Goal: Information Seeking & Learning: Compare options

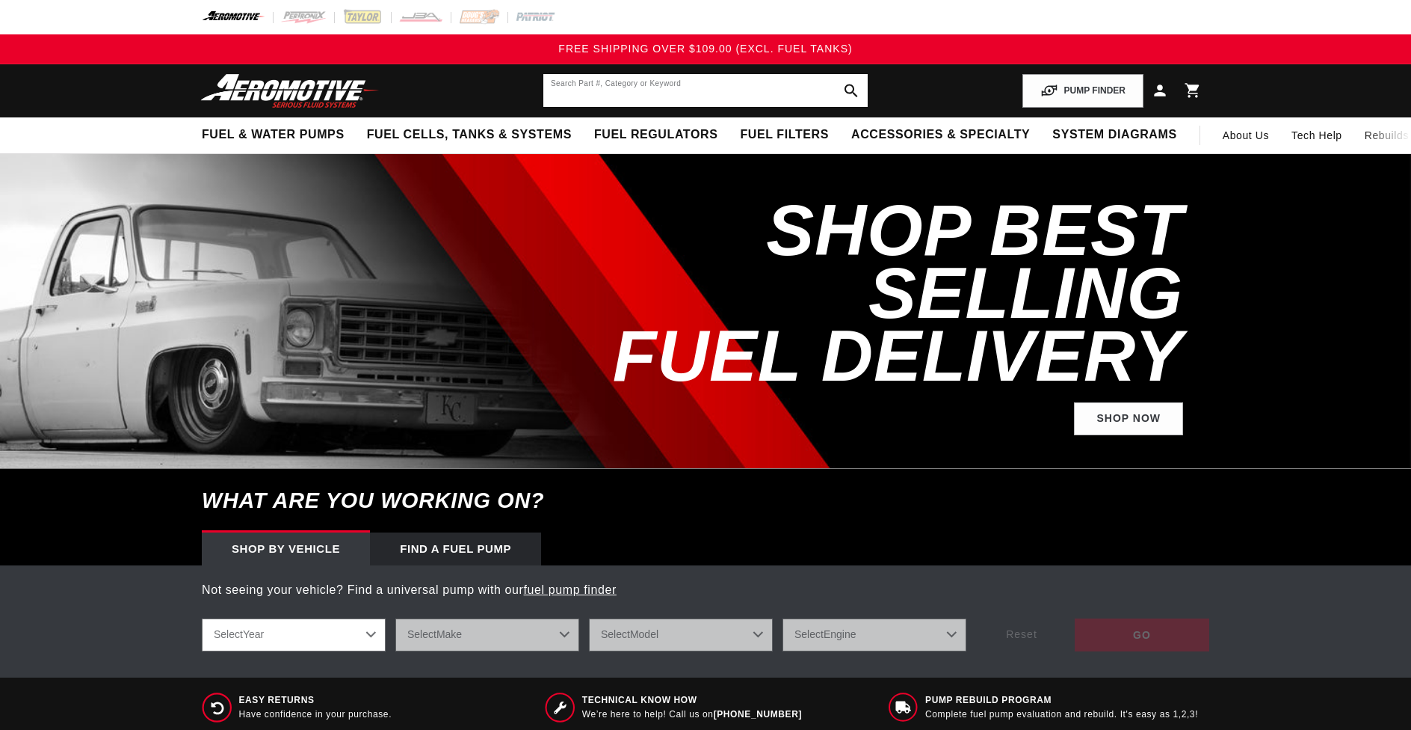
click at [621, 87] on input "text" at bounding box center [705, 90] width 324 height 33
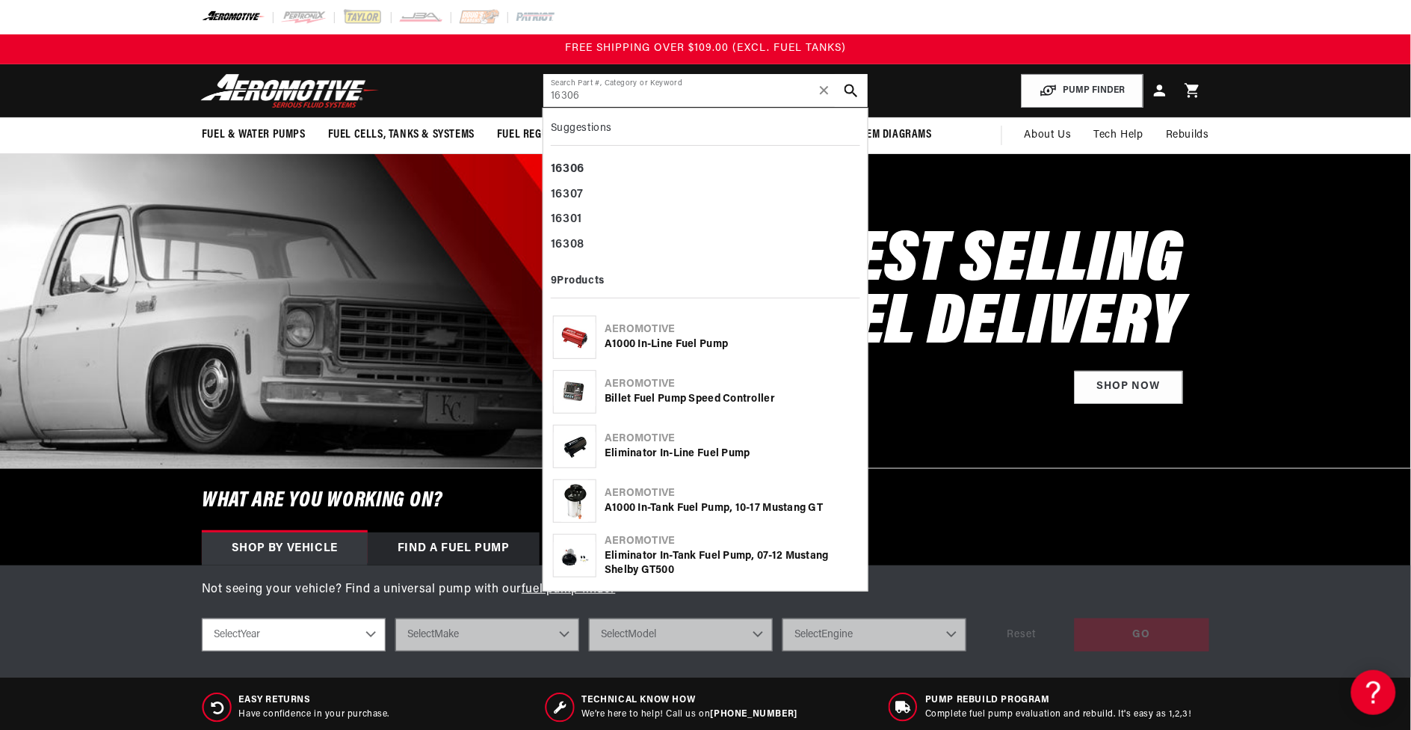
type input "16306"
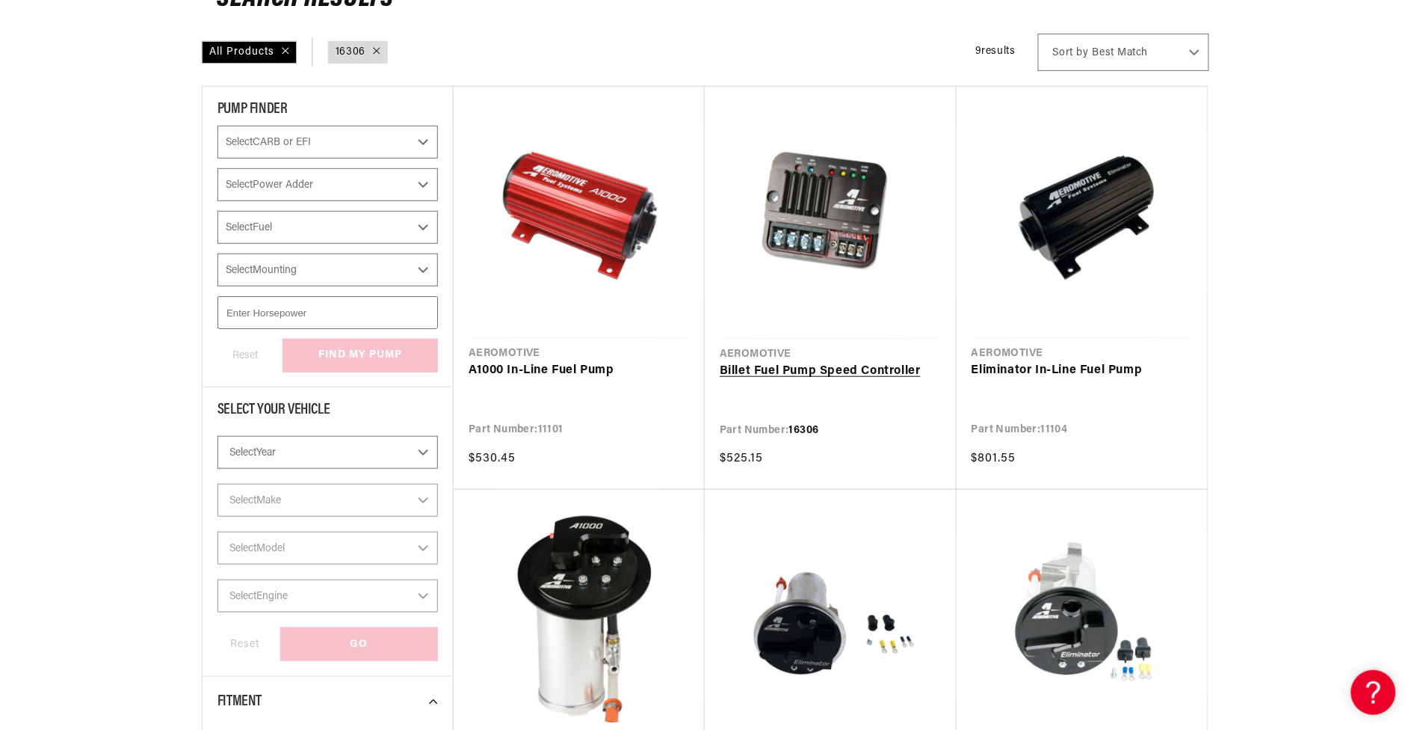
scroll to position [280, 0]
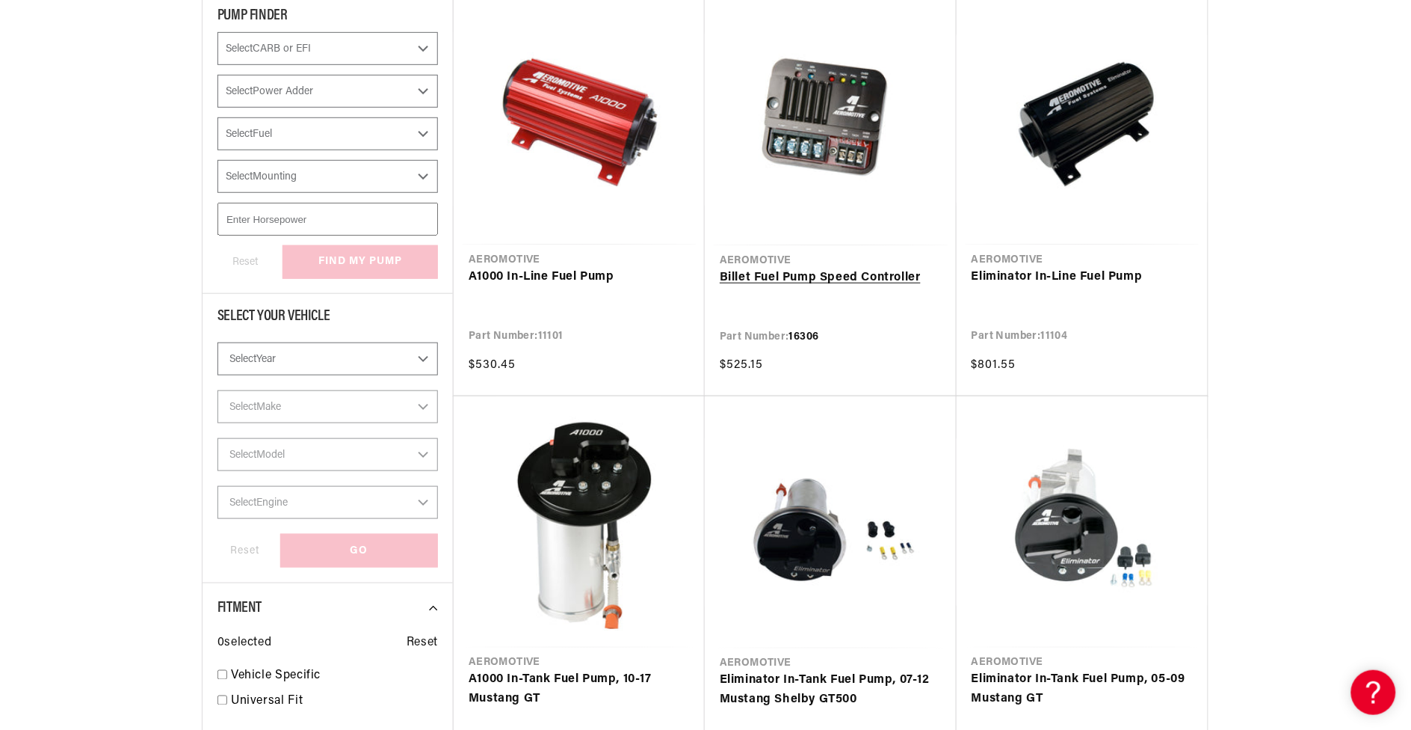
click at [805, 278] on link "Billet Fuel Pump Speed Controller" at bounding box center [831, 277] width 222 height 19
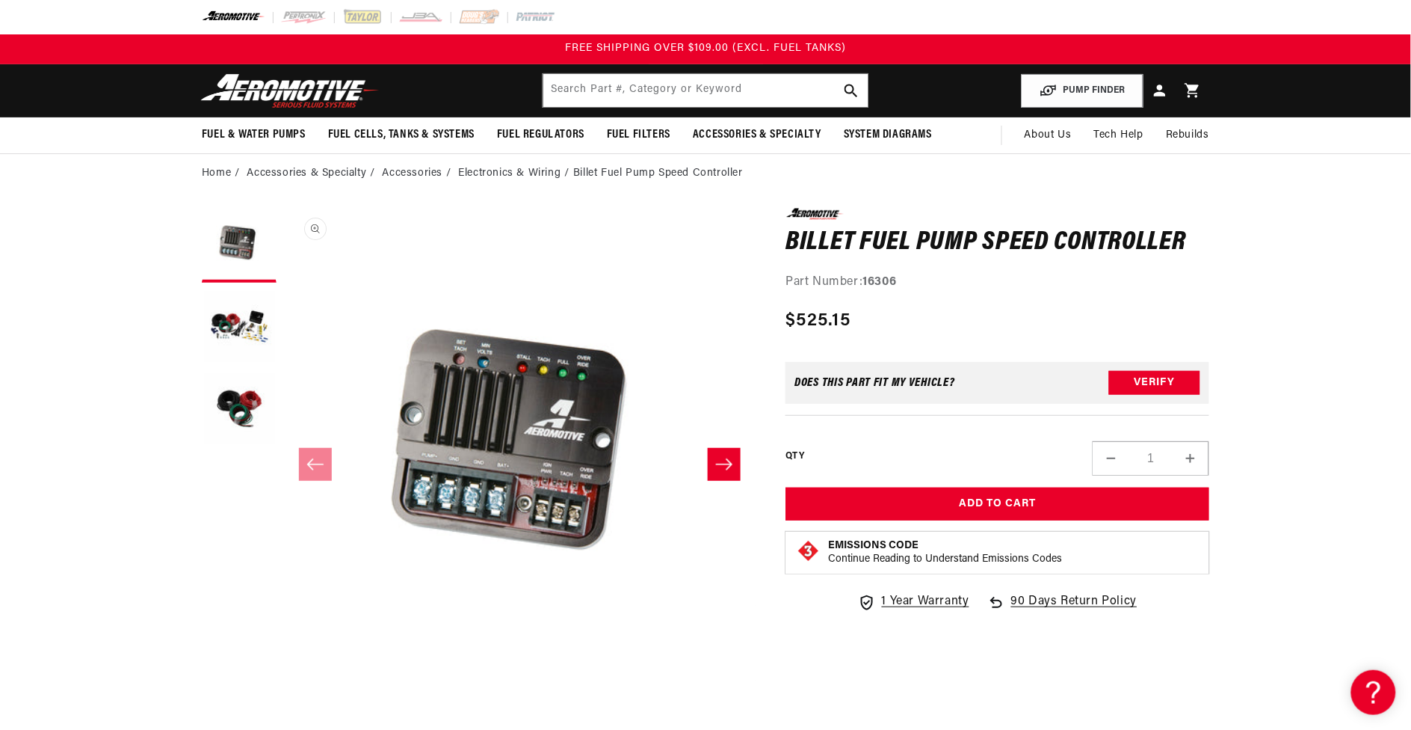
click at [284, 680] on button "Open media 1 in modal" at bounding box center [284, 680] width 0 height 0
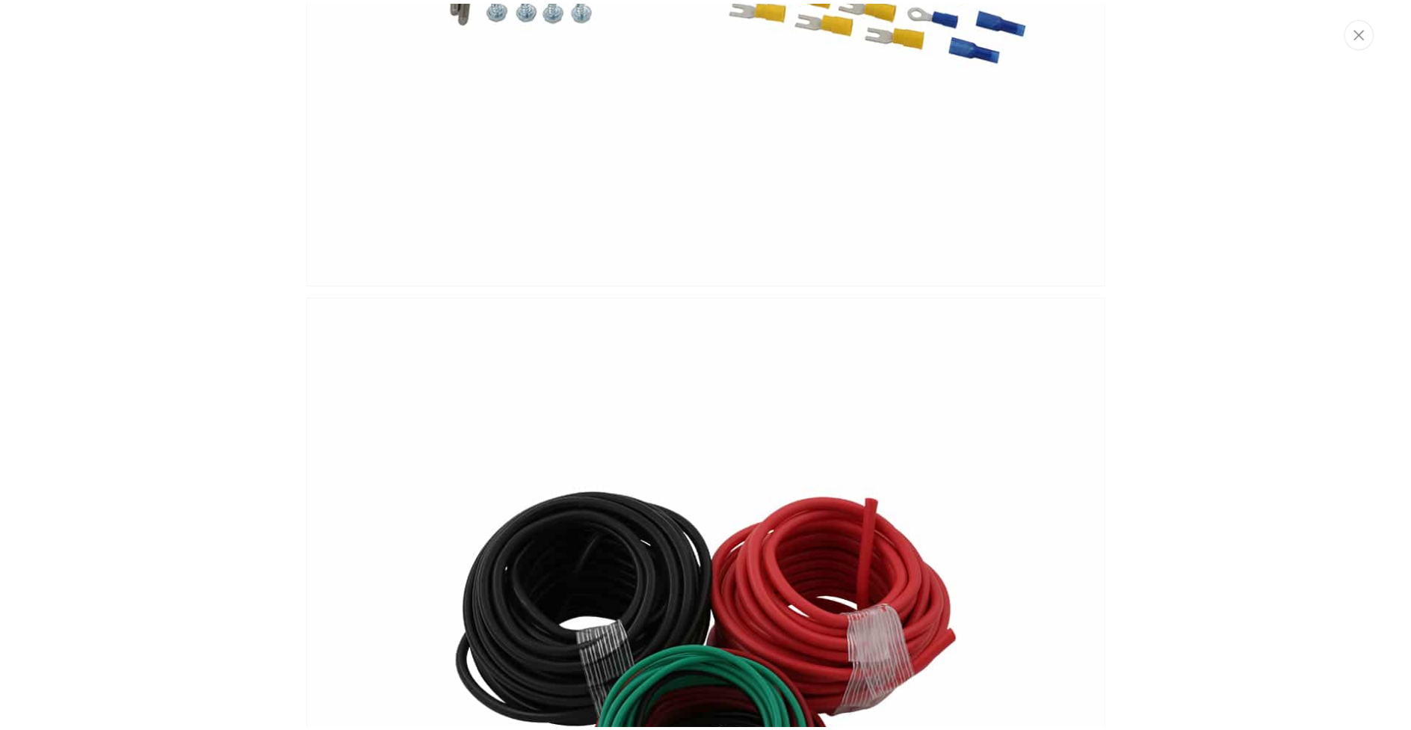
scroll to position [1121, 0]
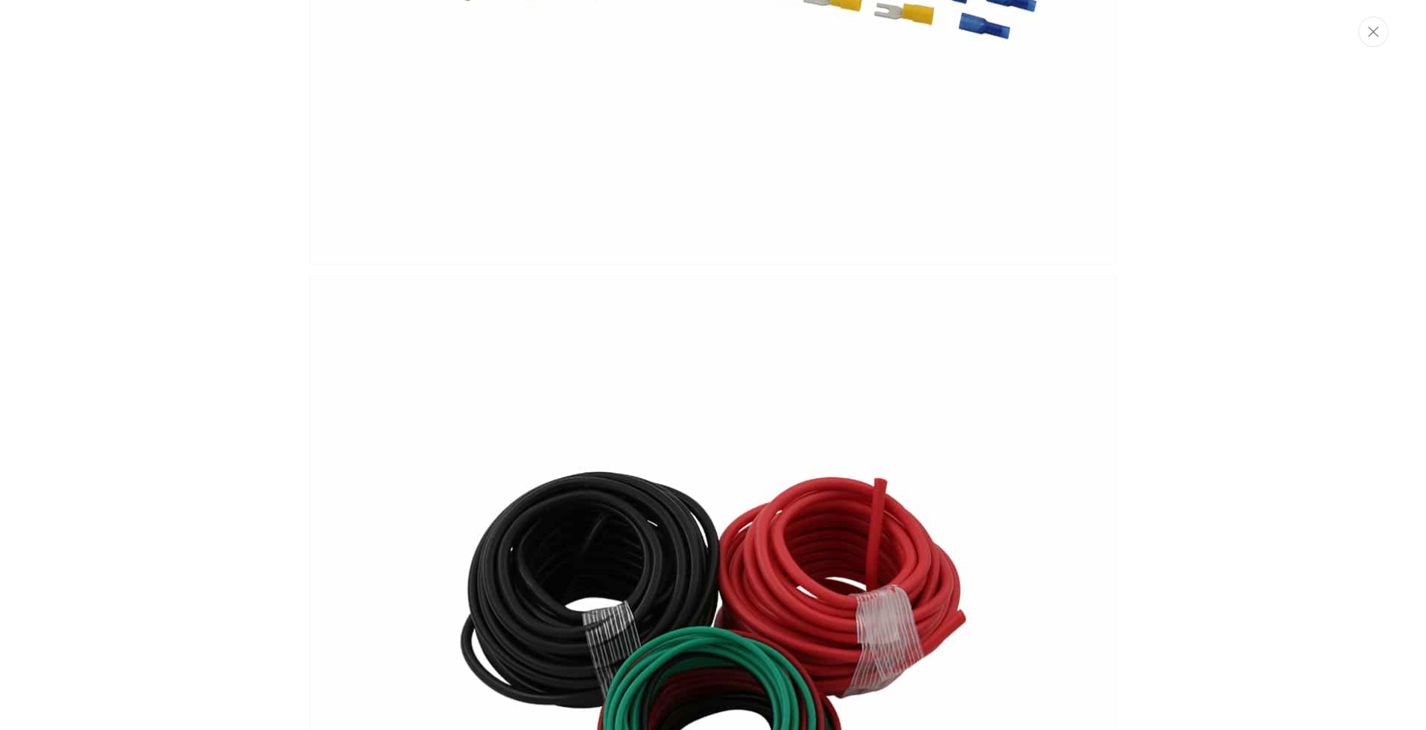
drag, startPoint x: 1379, startPoint y: 27, endPoint x: 1361, endPoint y: 34, distance: 20.1
click at [1378, 27] on button "Close" at bounding box center [1373, 31] width 30 height 31
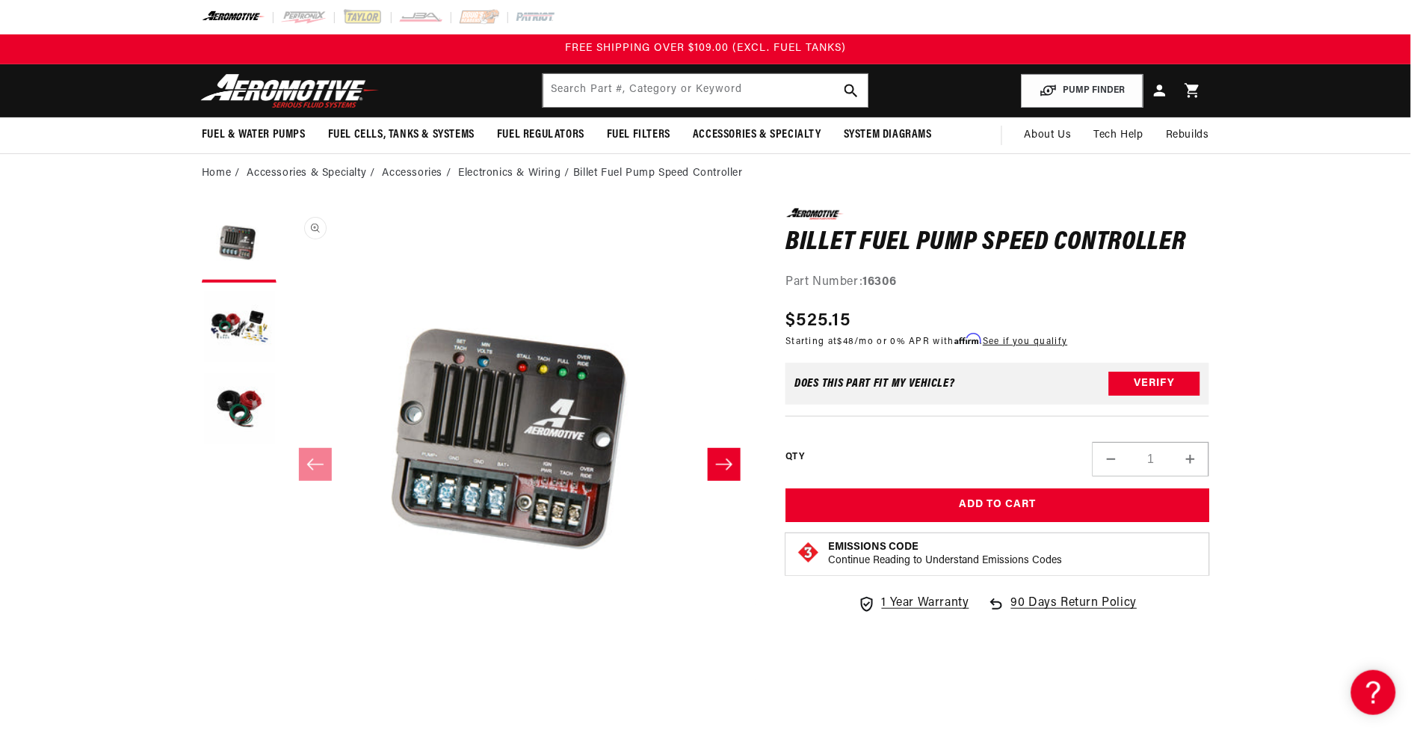
scroll to position [0, 0]
click at [245, 316] on button "Load image 2 in gallery view" at bounding box center [239, 327] width 75 height 75
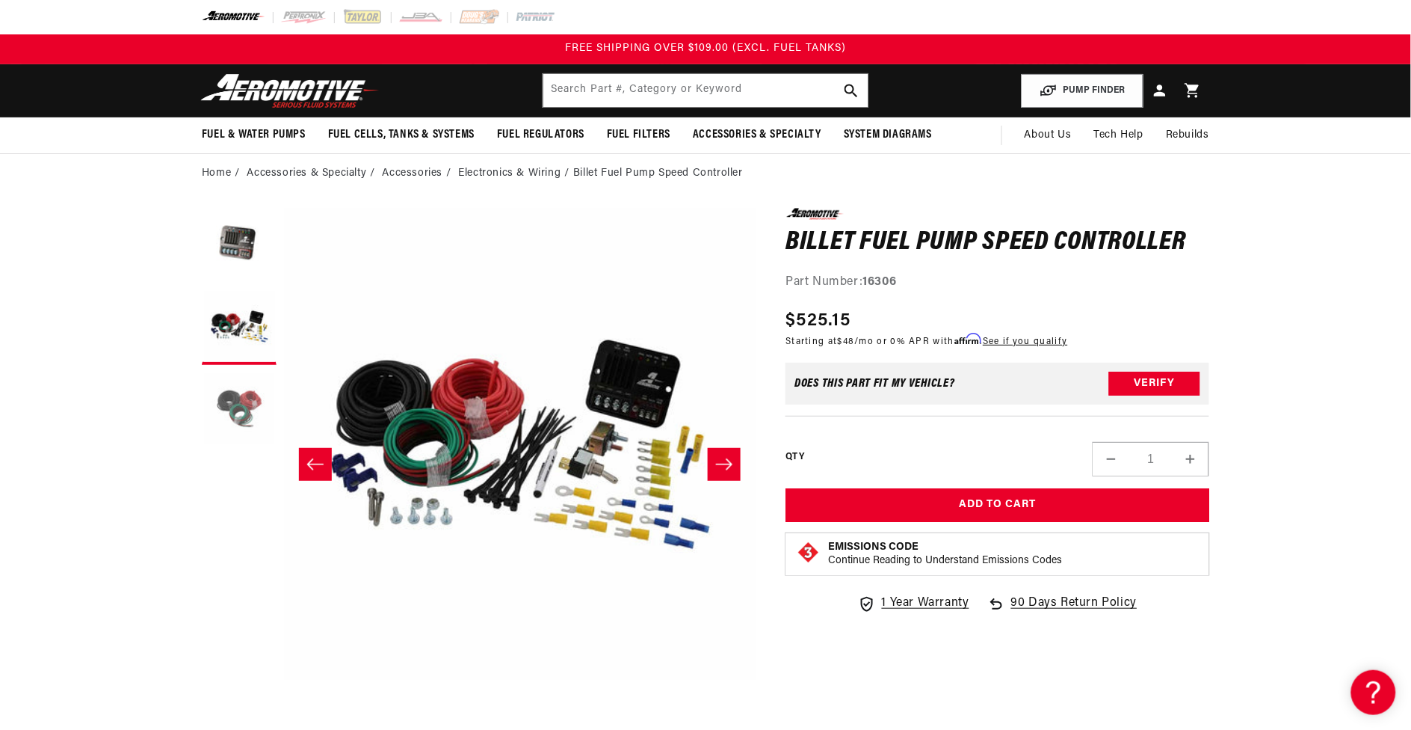
click at [241, 400] on button "Load image 3 in gallery view" at bounding box center [239, 409] width 75 height 75
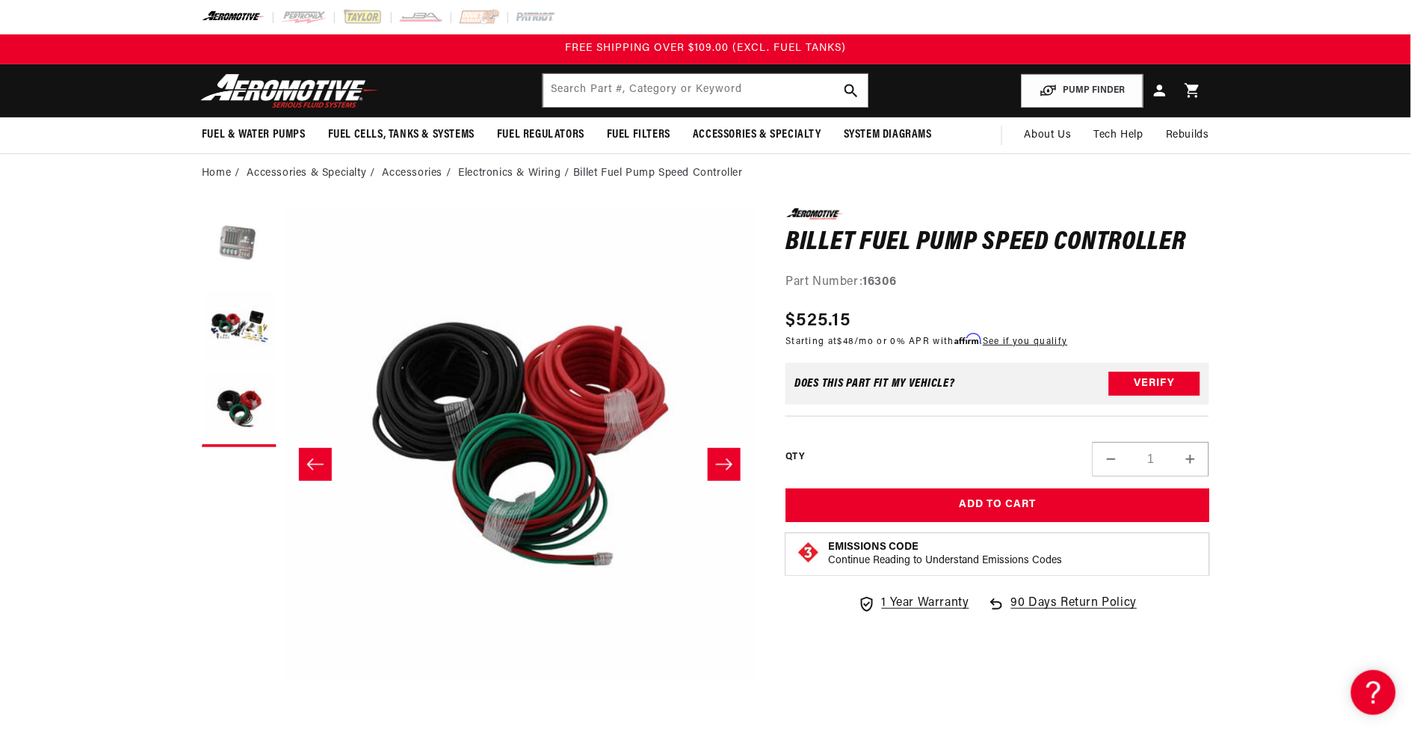
click at [236, 253] on button "Load image 1 in gallery view" at bounding box center [239, 245] width 75 height 75
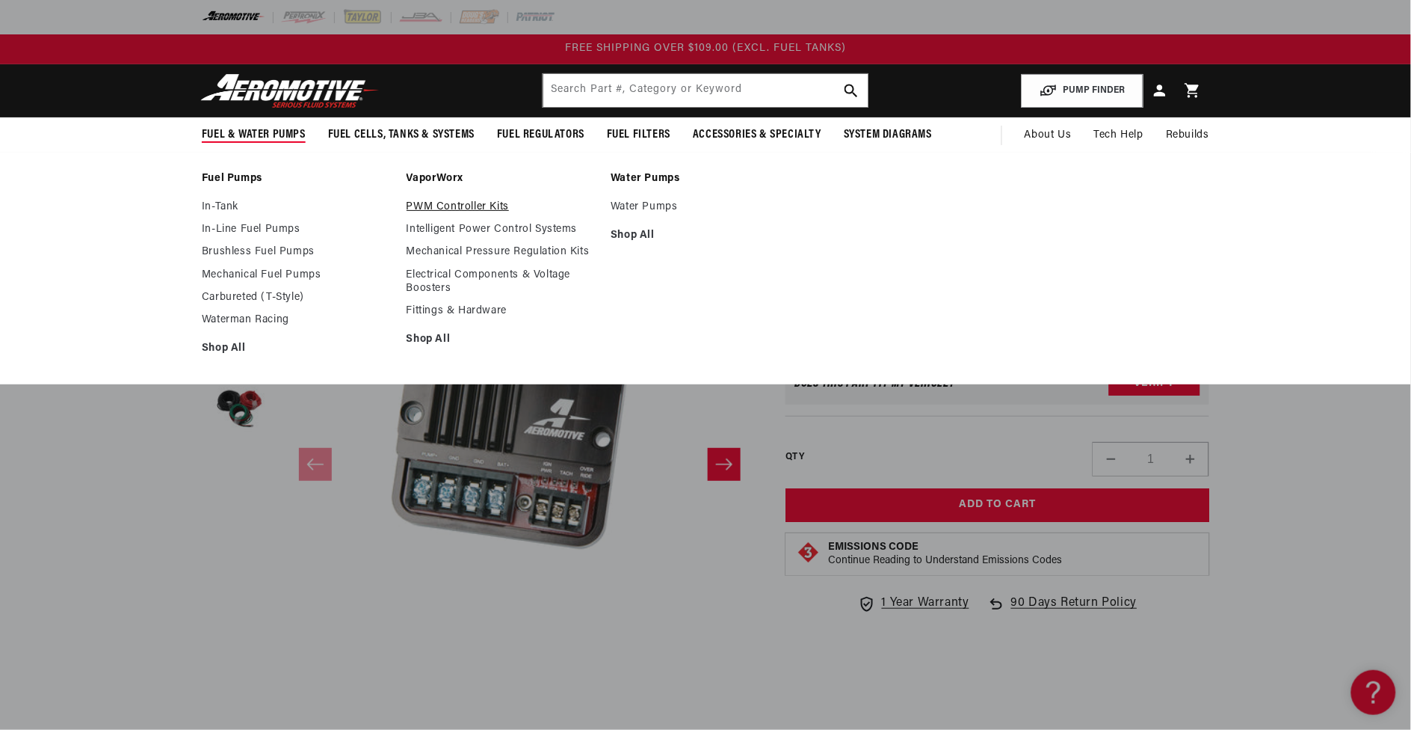
click at [464, 204] on link "PWM Controller Kits" at bounding box center [502, 206] width 190 height 13
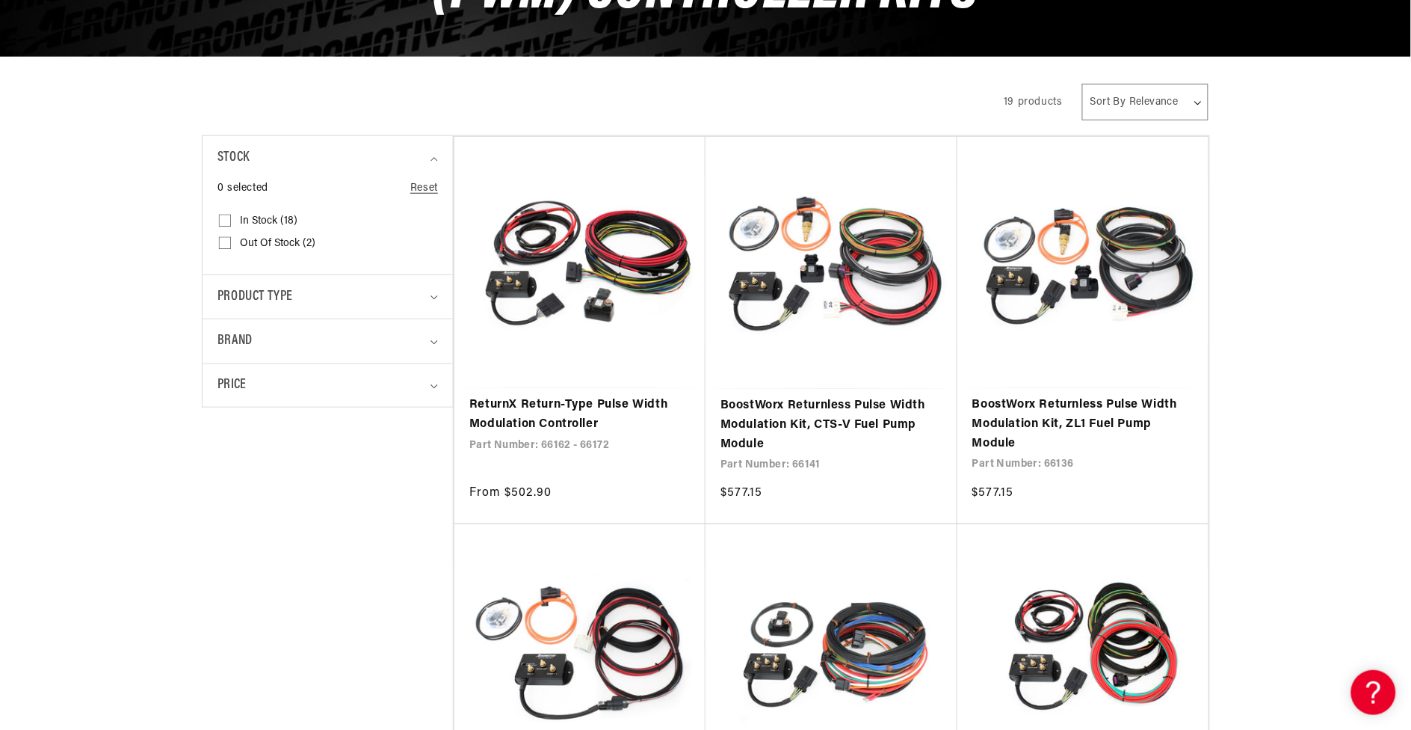
scroll to position [280, 0]
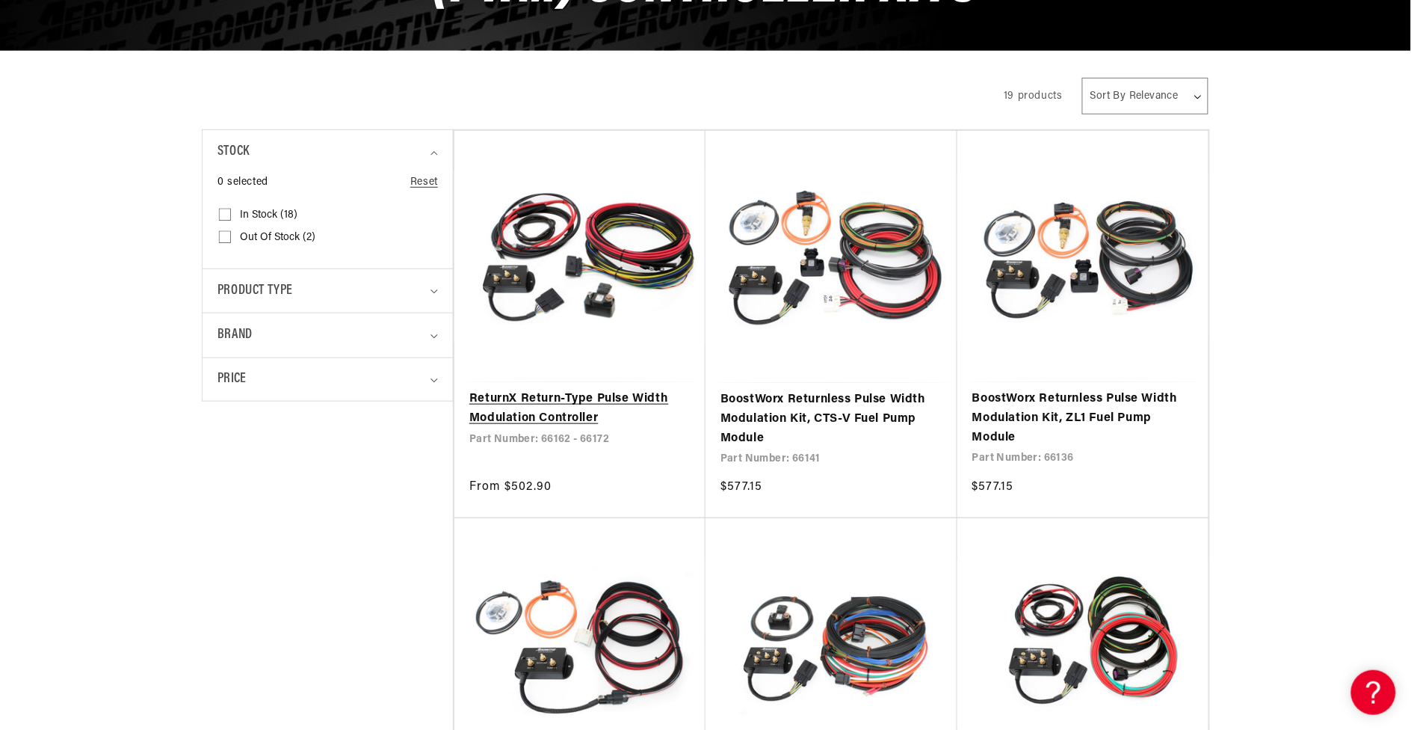
click at [632, 389] on link "ReturnX Return-Type Pulse Width Modulation Controller" at bounding box center [579, 408] width 221 height 38
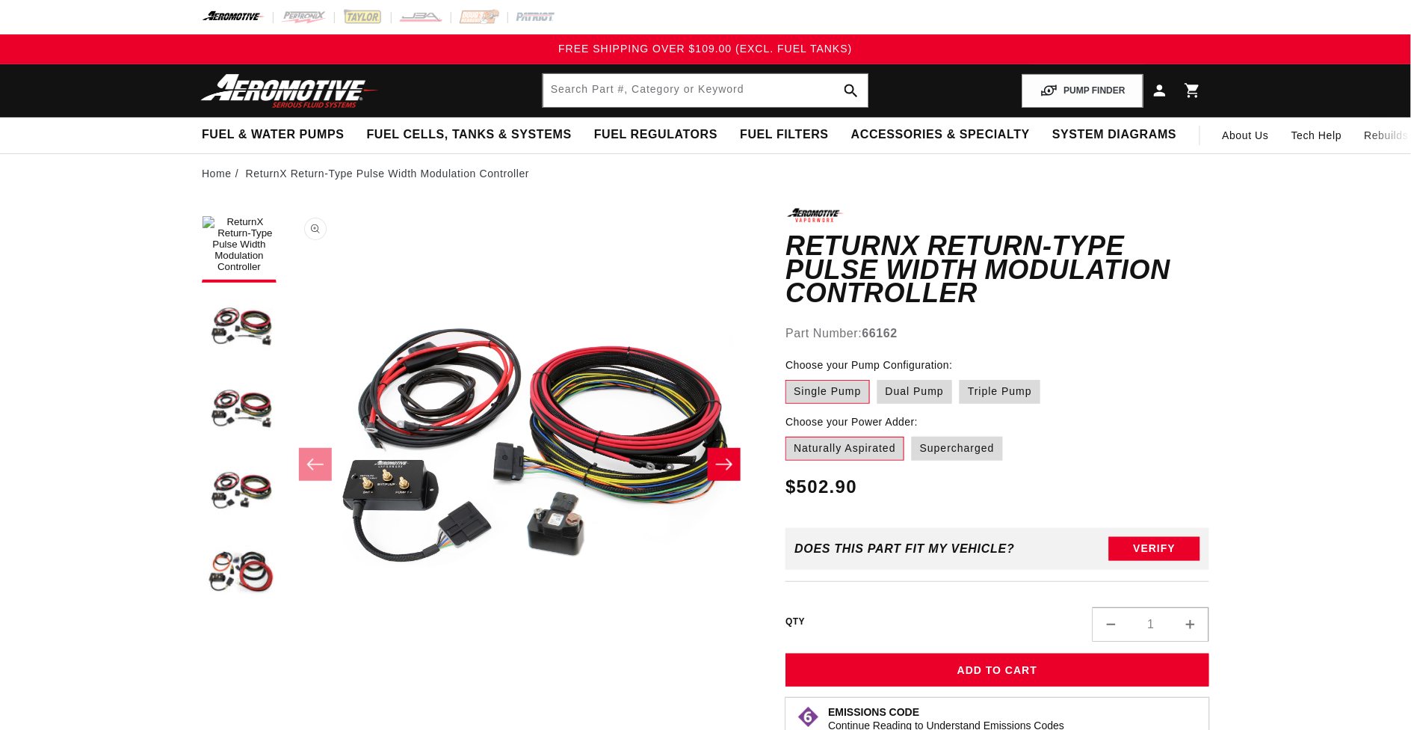
click at [284, 680] on button "Open media 1 in modal" at bounding box center [284, 680] width 0 height 0
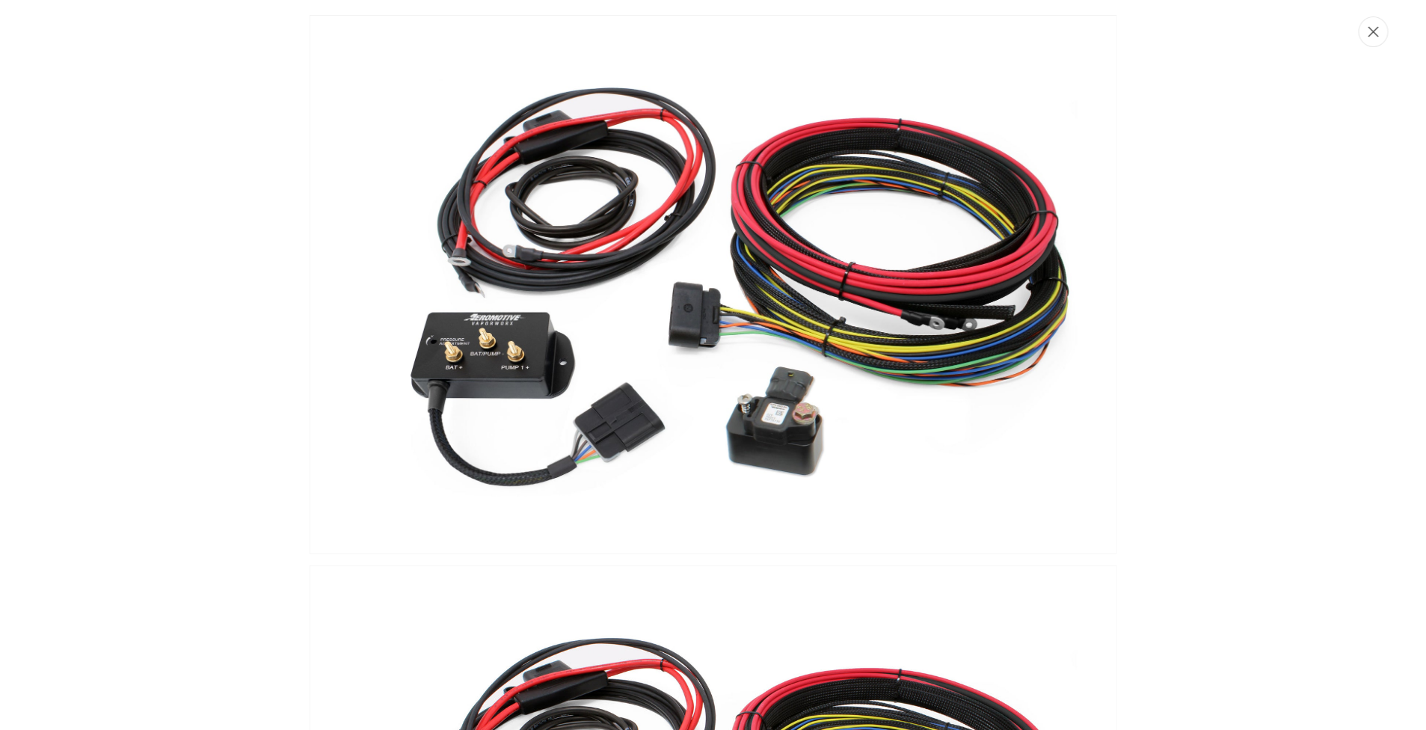
click at [1366, 25] on button "Close" at bounding box center [1373, 31] width 30 height 31
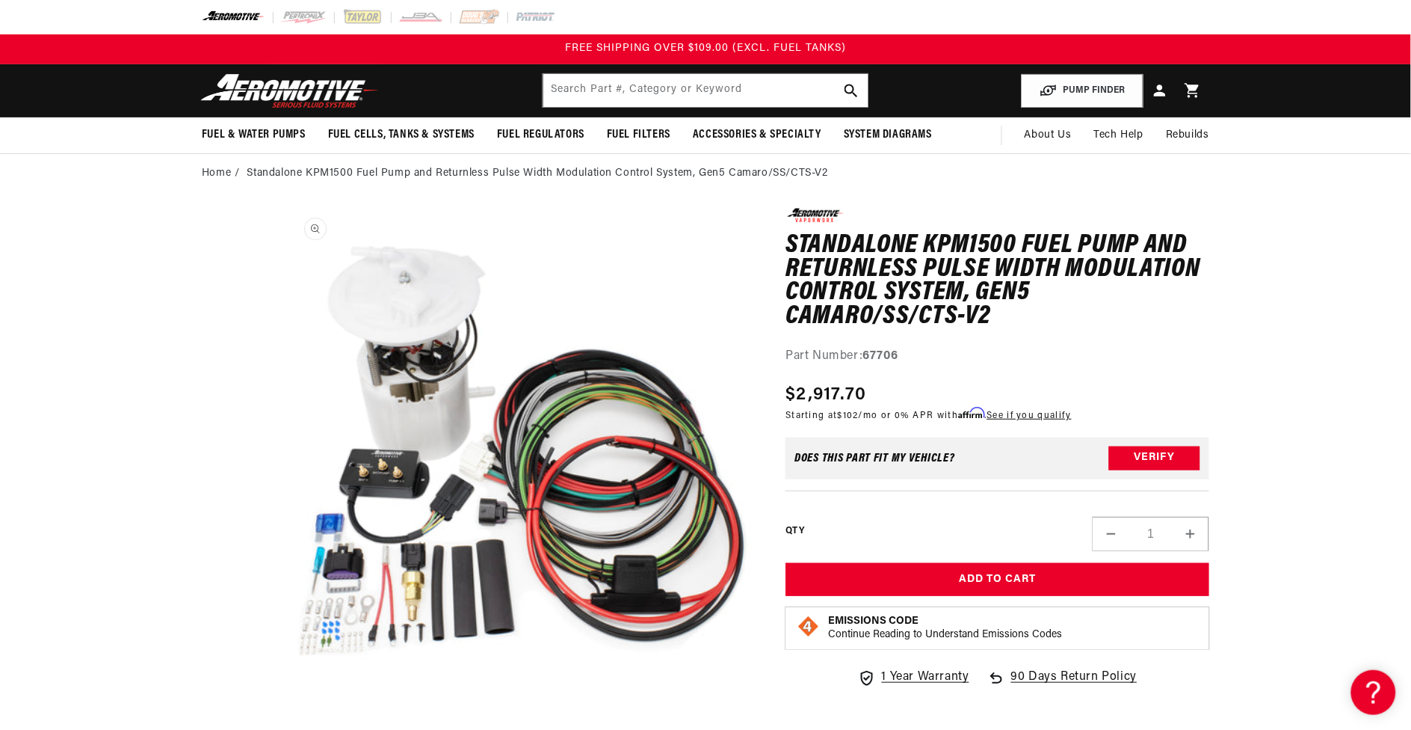
scroll to position [1, 0]
click at [284, 680] on button "Open media 1 in modal" at bounding box center [284, 680] width 0 height 0
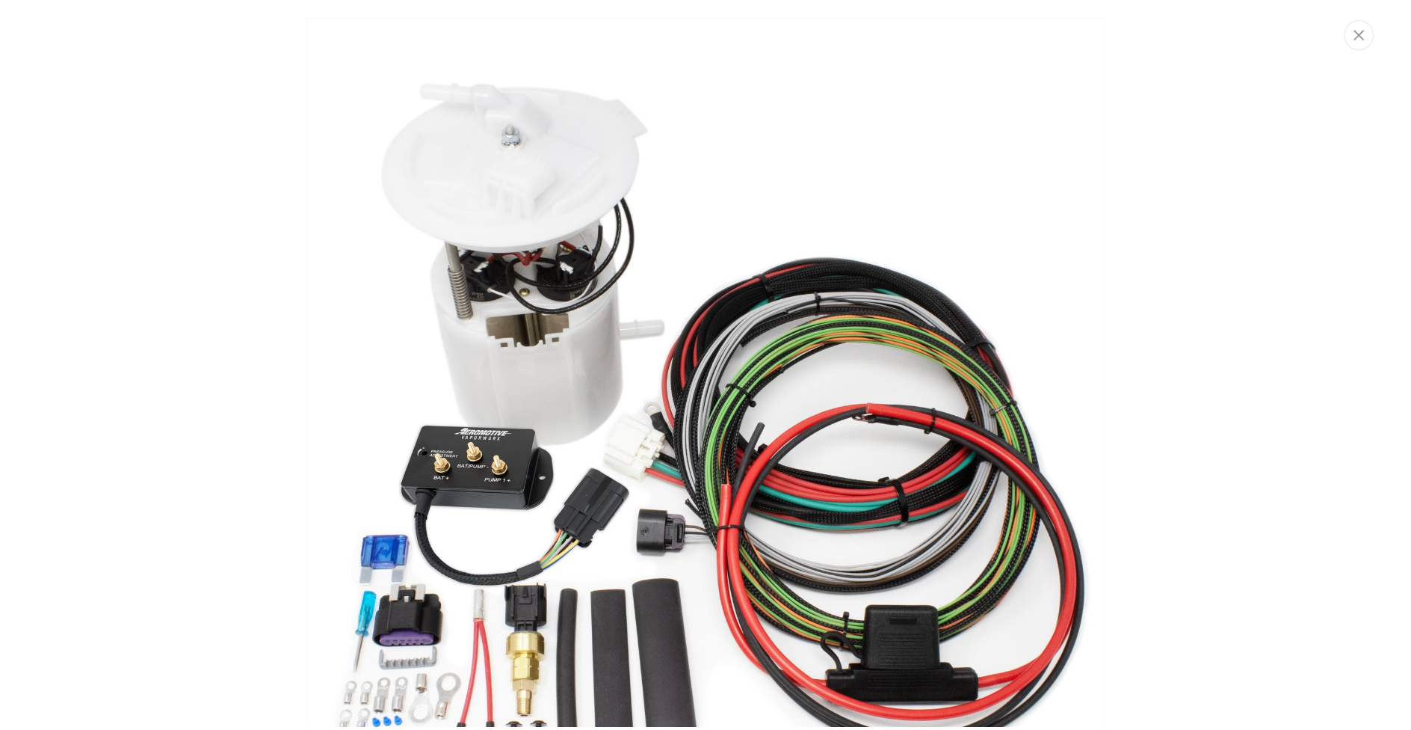
scroll to position [0, 0]
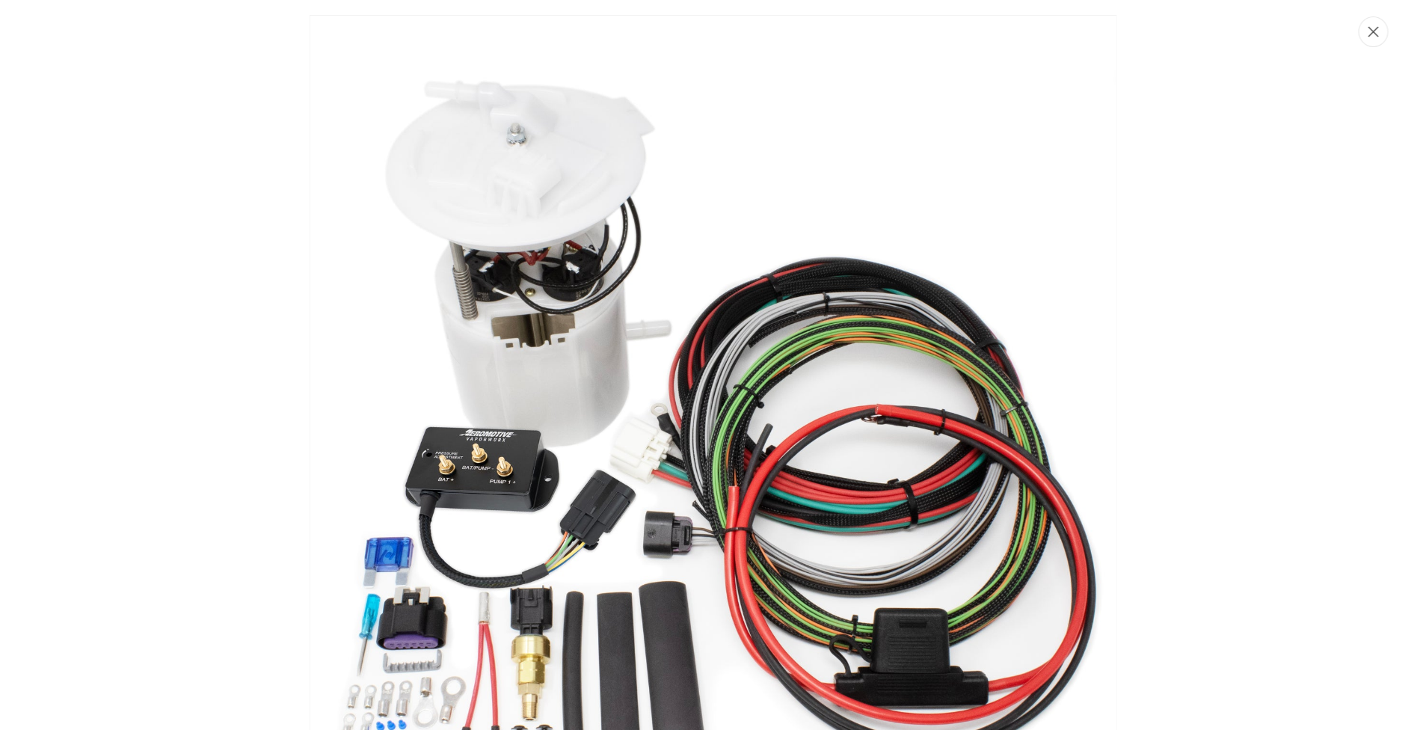
click at [1372, 37] on button "Close" at bounding box center [1373, 31] width 30 height 31
